Goal: Transaction & Acquisition: Purchase product/service

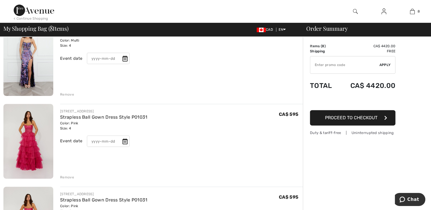
scroll to position [239, 0]
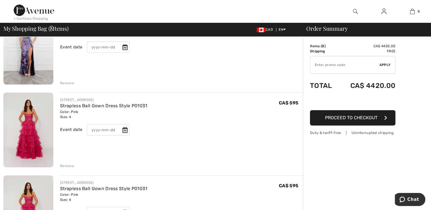
click at [28, 134] on img at bounding box center [28, 130] width 50 height 75
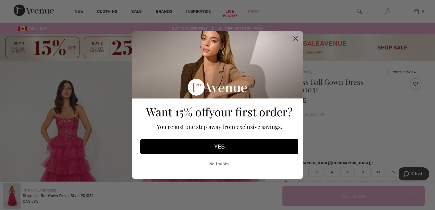
click at [297, 37] on circle "Close dialog" at bounding box center [295, 38] width 9 height 9
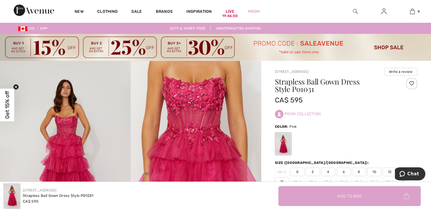
click at [16, 87] on icon "Close teaser" at bounding box center [16, 87] width 2 height 2
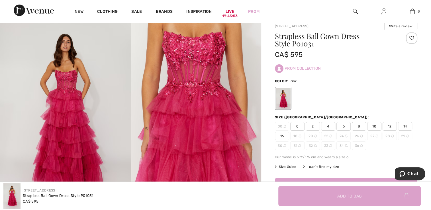
scroll to position [34, 0]
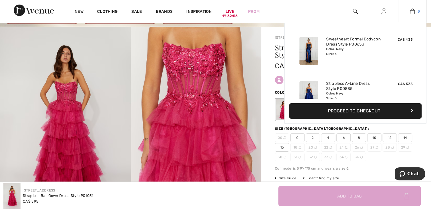
click at [412, 13] on img at bounding box center [412, 11] width 5 height 7
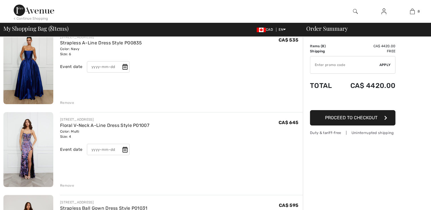
scroll to position [159, 0]
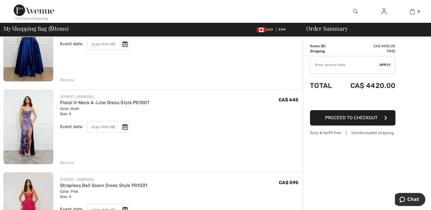
click at [33, 133] on img at bounding box center [28, 126] width 50 height 75
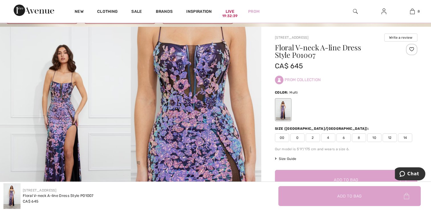
scroll to position [23, 0]
